Goal: Find specific page/section: Find specific page/section

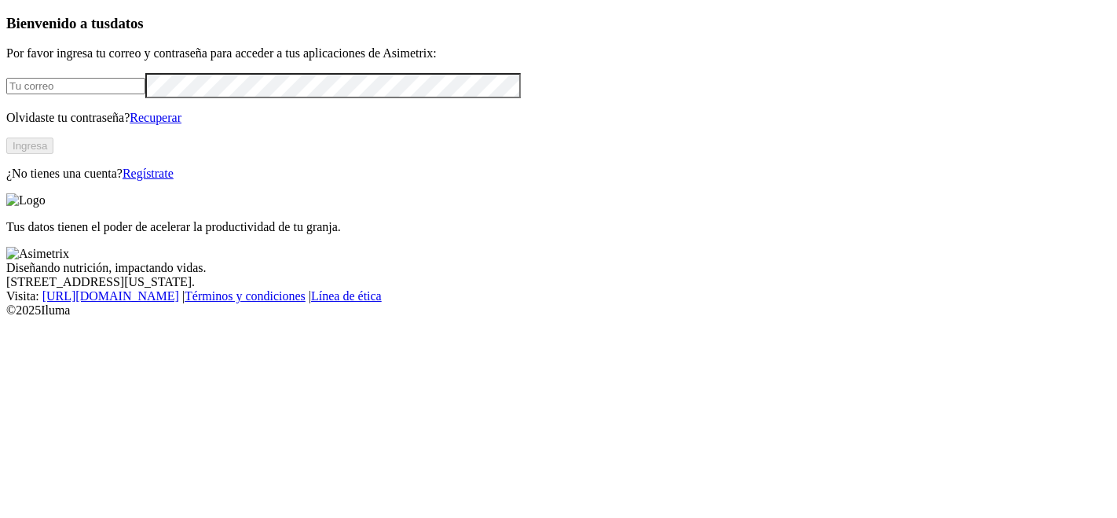
type input "[PERSON_NAME][EMAIL_ADDRESS][PERSON_NAME][PERSON_NAME][DOMAIN_NAME]"
click at [53, 154] on button "Ingresa" at bounding box center [29, 145] width 47 height 16
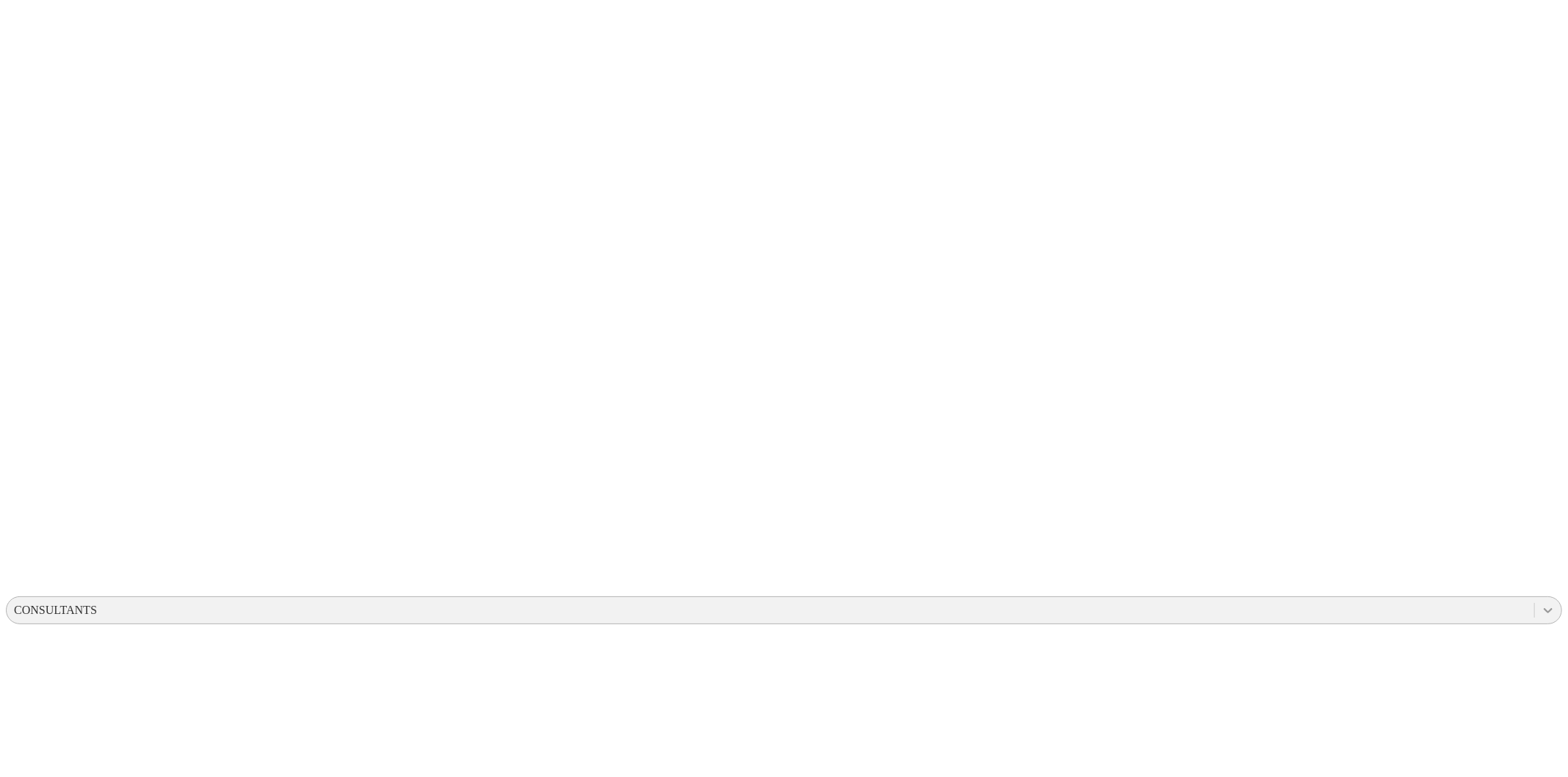
click at [1541, 603] on icon at bounding box center [1548, 611] width 15 height 15
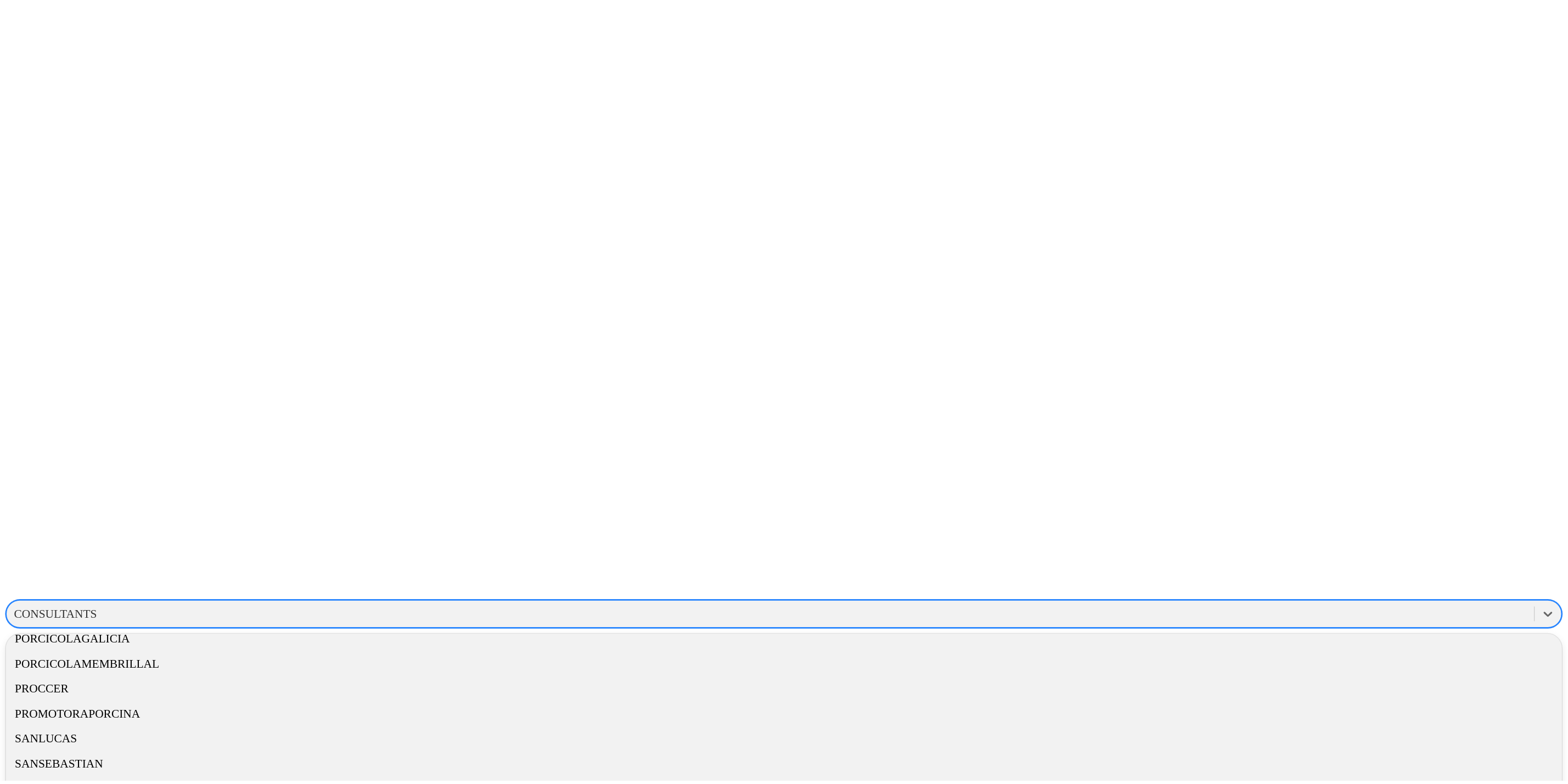
scroll to position [609, 0]
click at [1020, 484] on div "PROCCER" at bounding box center [585, 493] width 1162 height 19
